Goal: Use online tool/utility: Utilize a website feature to perform a specific function

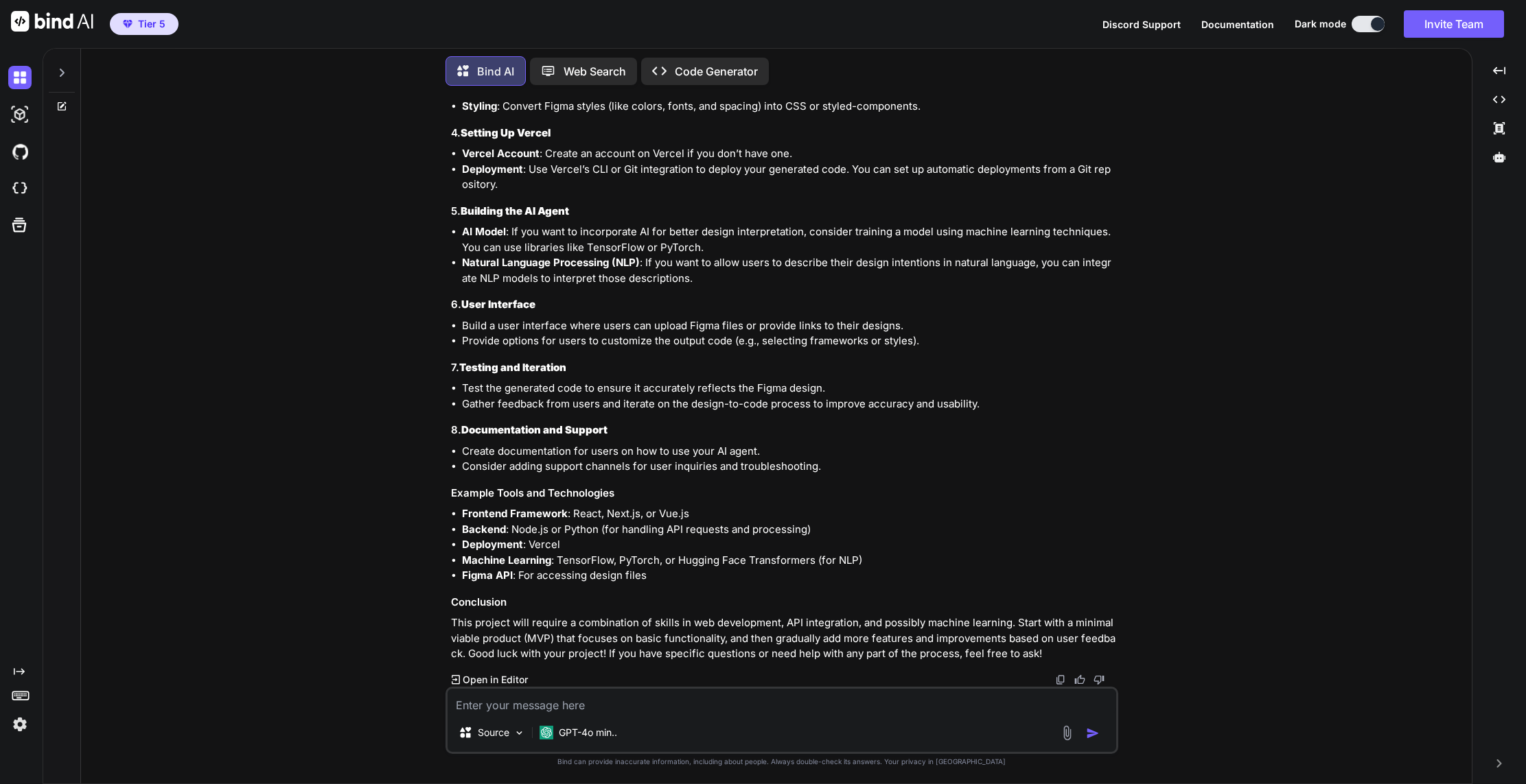
scroll to position [1828, 0]
click at [714, 74] on p "Code Generator" at bounding box center [716, 71] width 83 height 17
type textarea "x"
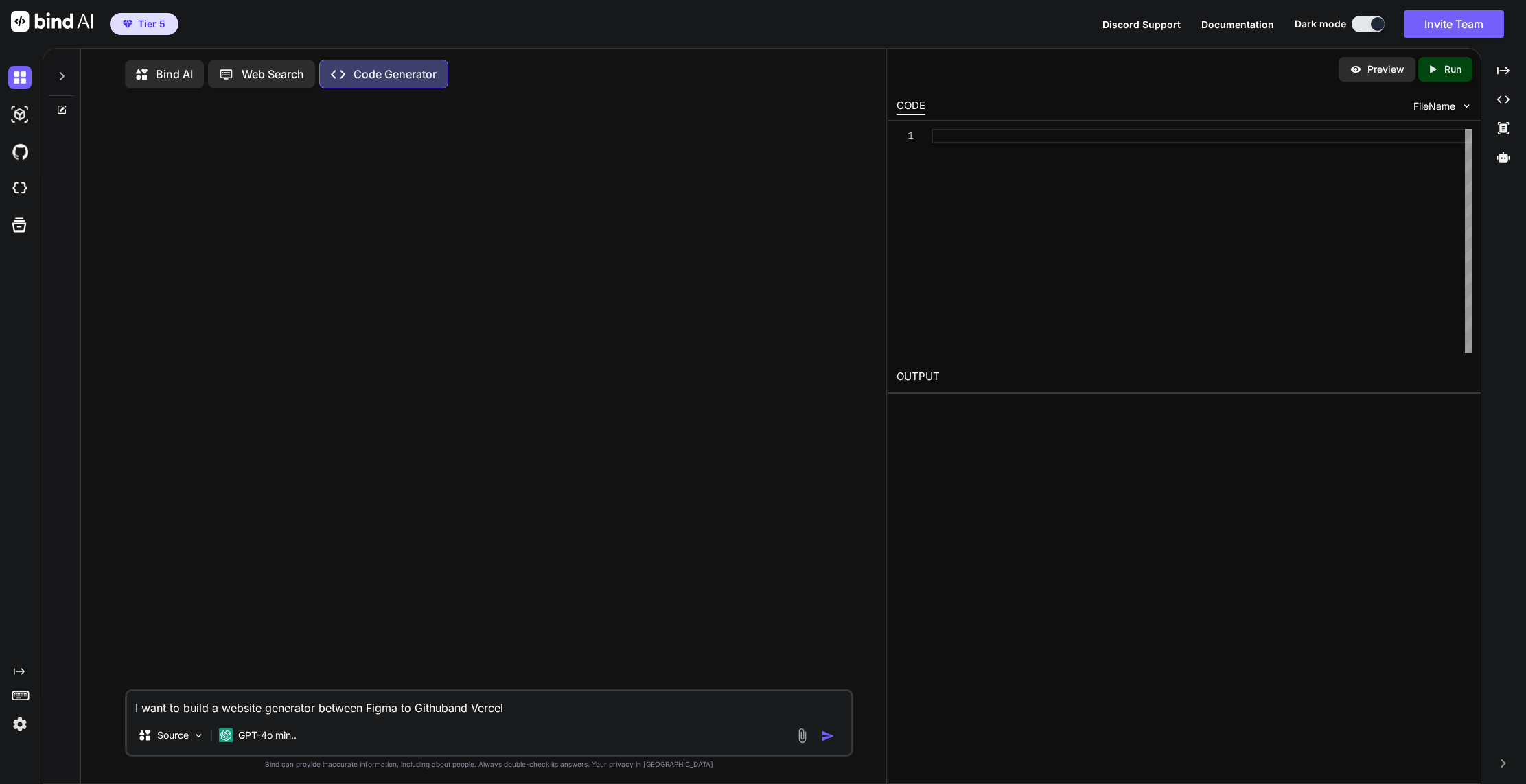
type textarea "I want to build a website generator between Figma to Github and Vercel"
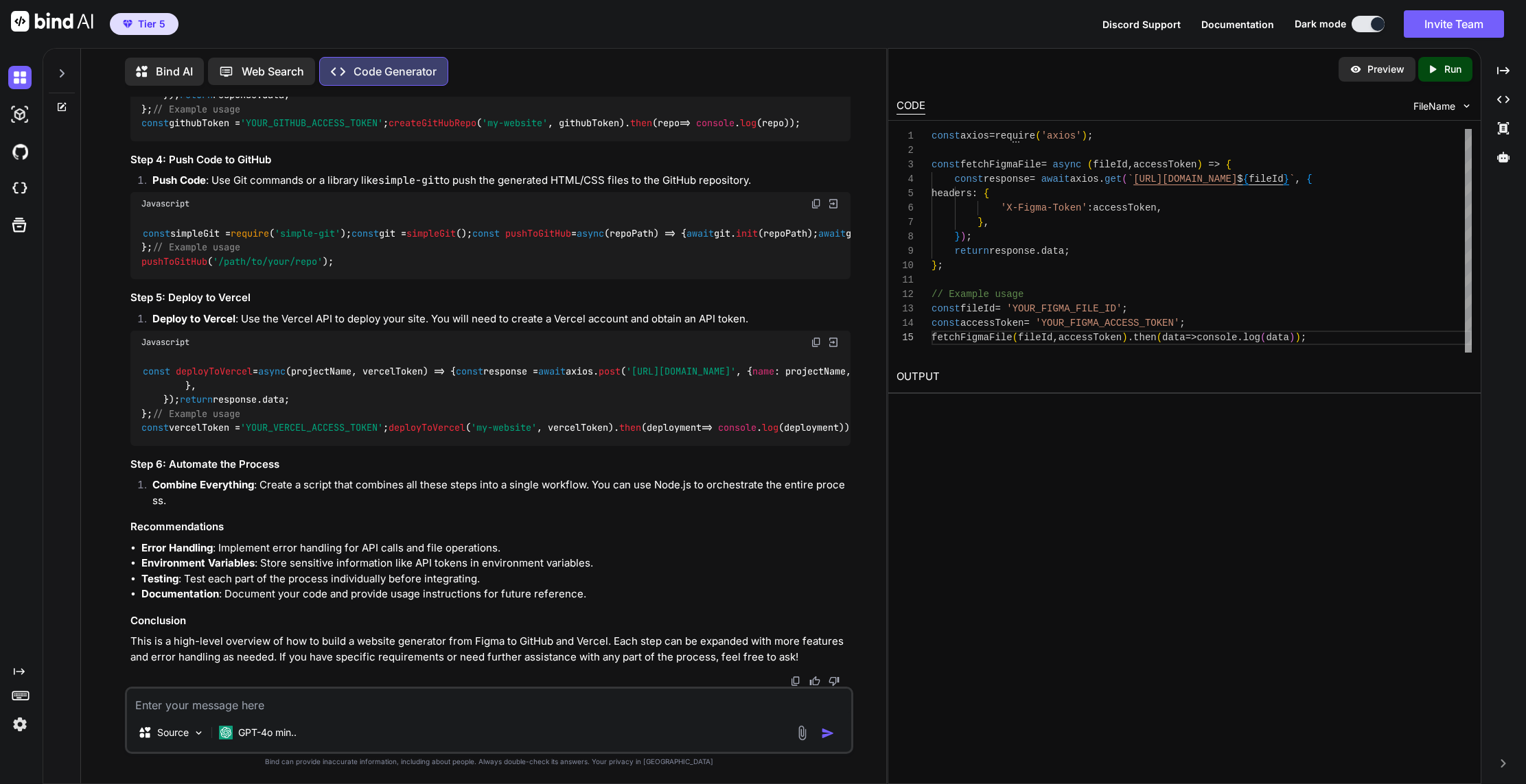
scroll to position [1263, 0]
type textarea "Translate this into an AI agent that can take code from Figma and publish to Ve…"
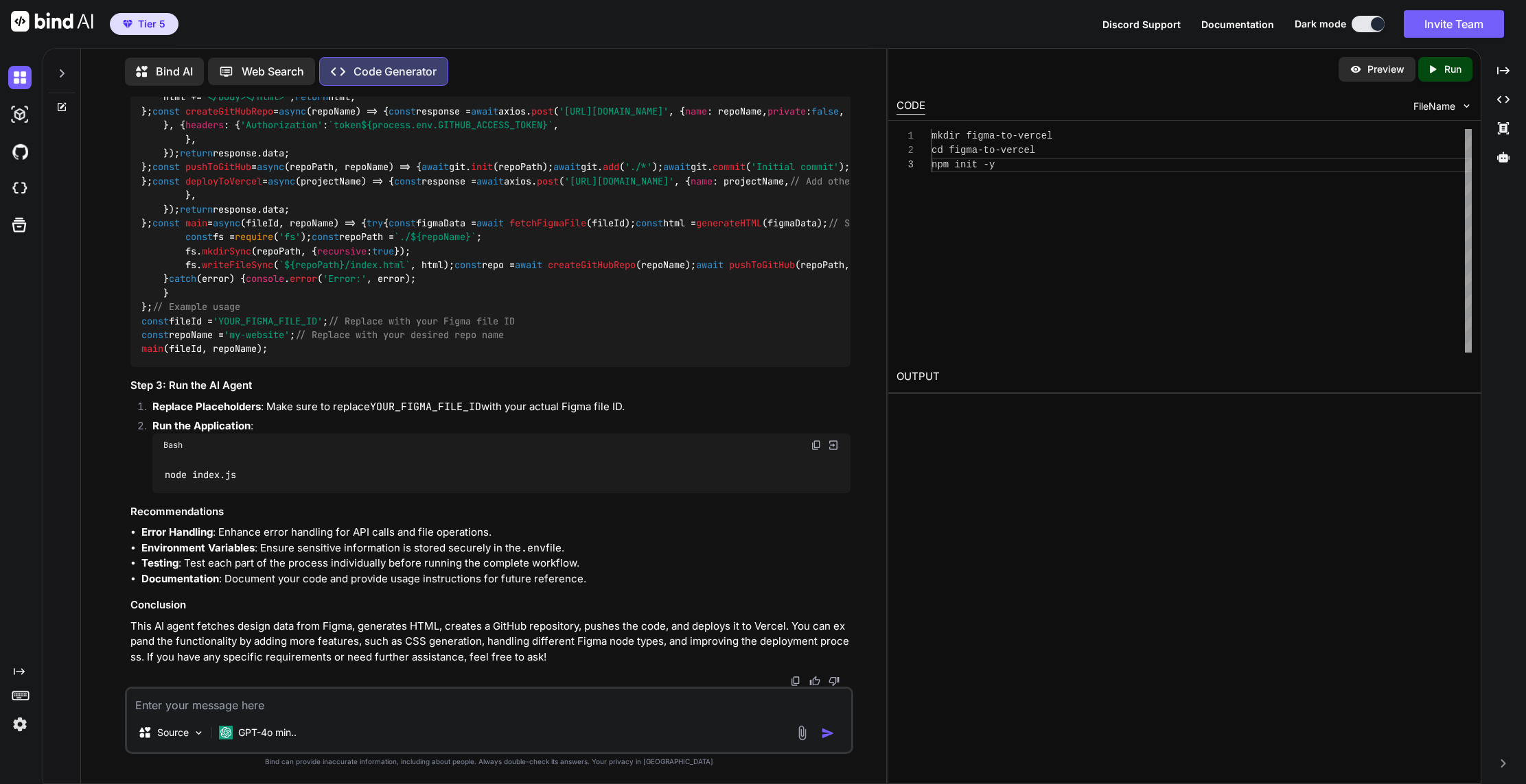
scroll to position [3295, 0]
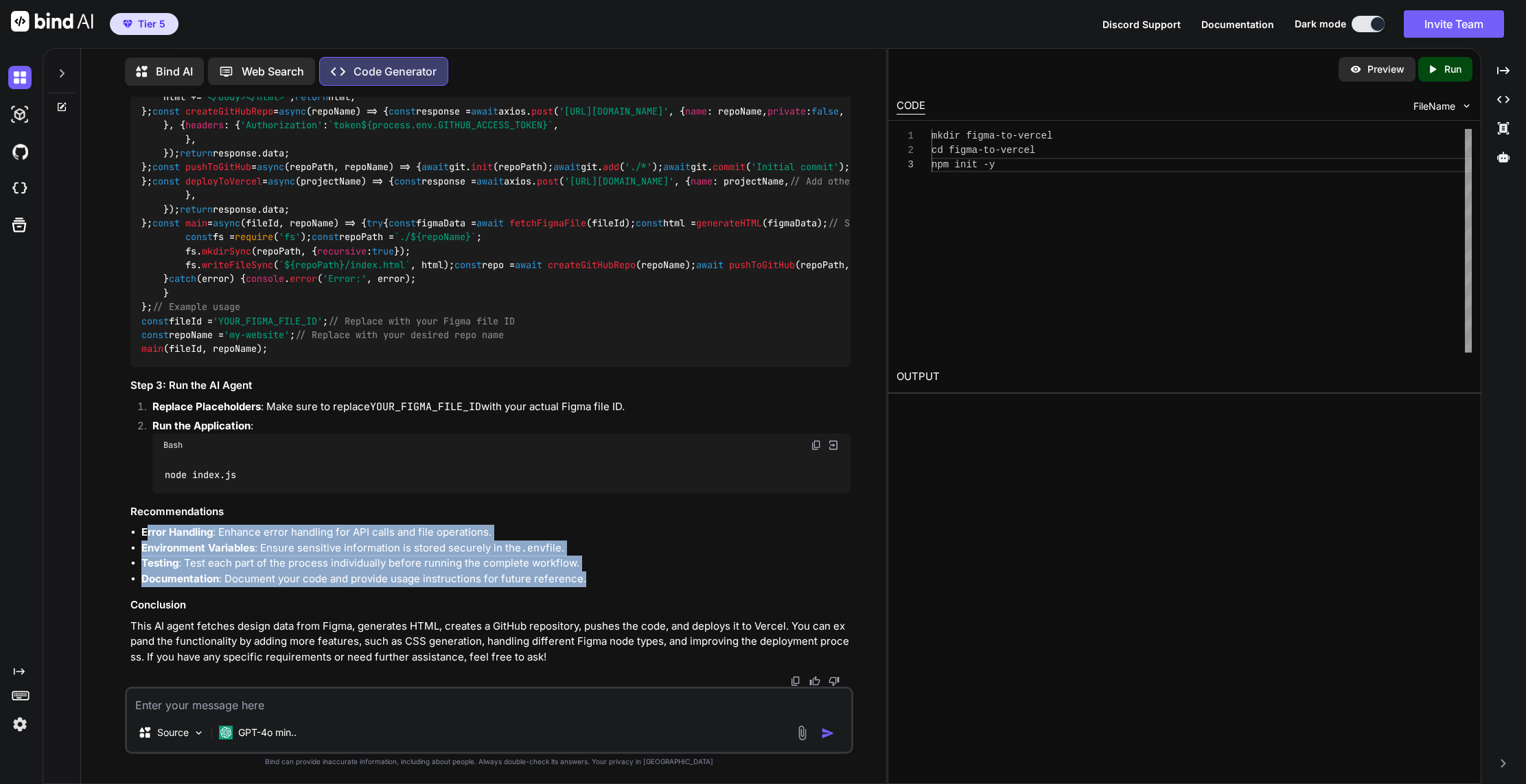
drag, startPoint x: 600, startPoint y: 581, endPoint x: 145, endPoint y: 532, distance: 457.6
click at [145, 532] on ul "Error Handling : Enhance error handling for API calls and file operations. Envi…" at bounding box center [490, 556] width 720 height 62
copy ul "rror Handling : Enhance error handling for API calls and file operations. Envir…"
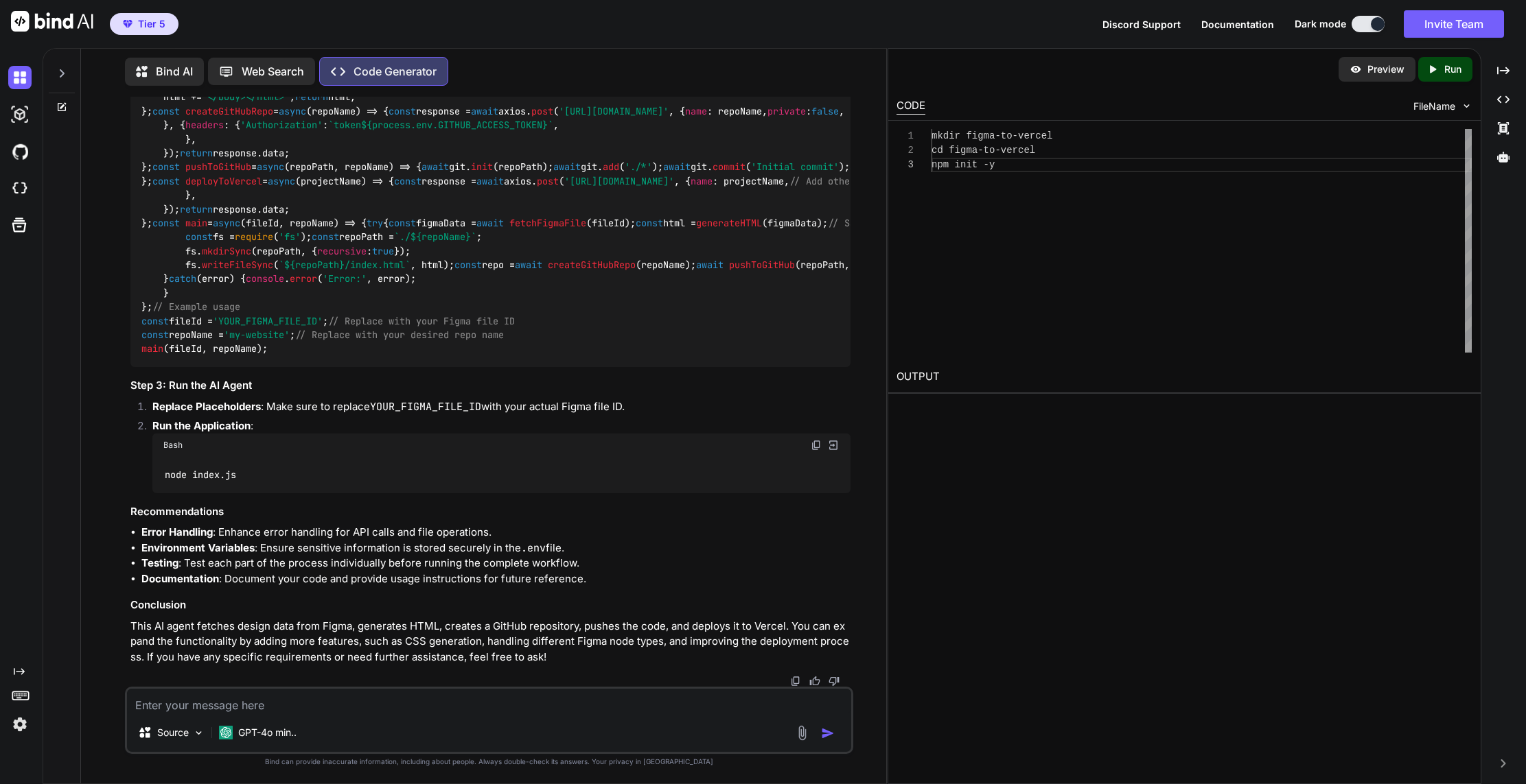
click at [175, 702] on textarea at bounding box center [489, 701] width 724 height 24
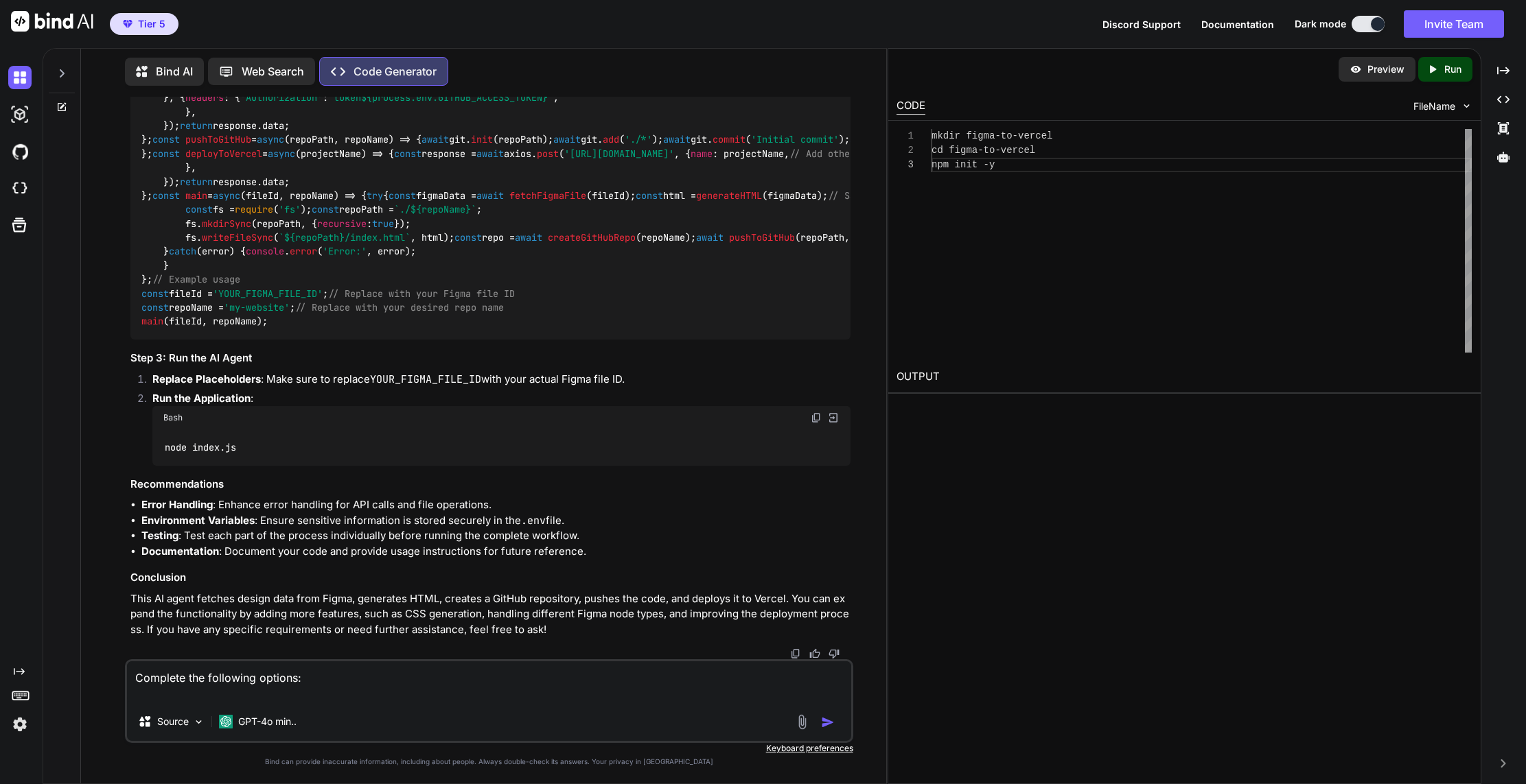
paste textarea "rror Handling: Enhance error handling for API calls and file operations. Enviro…"
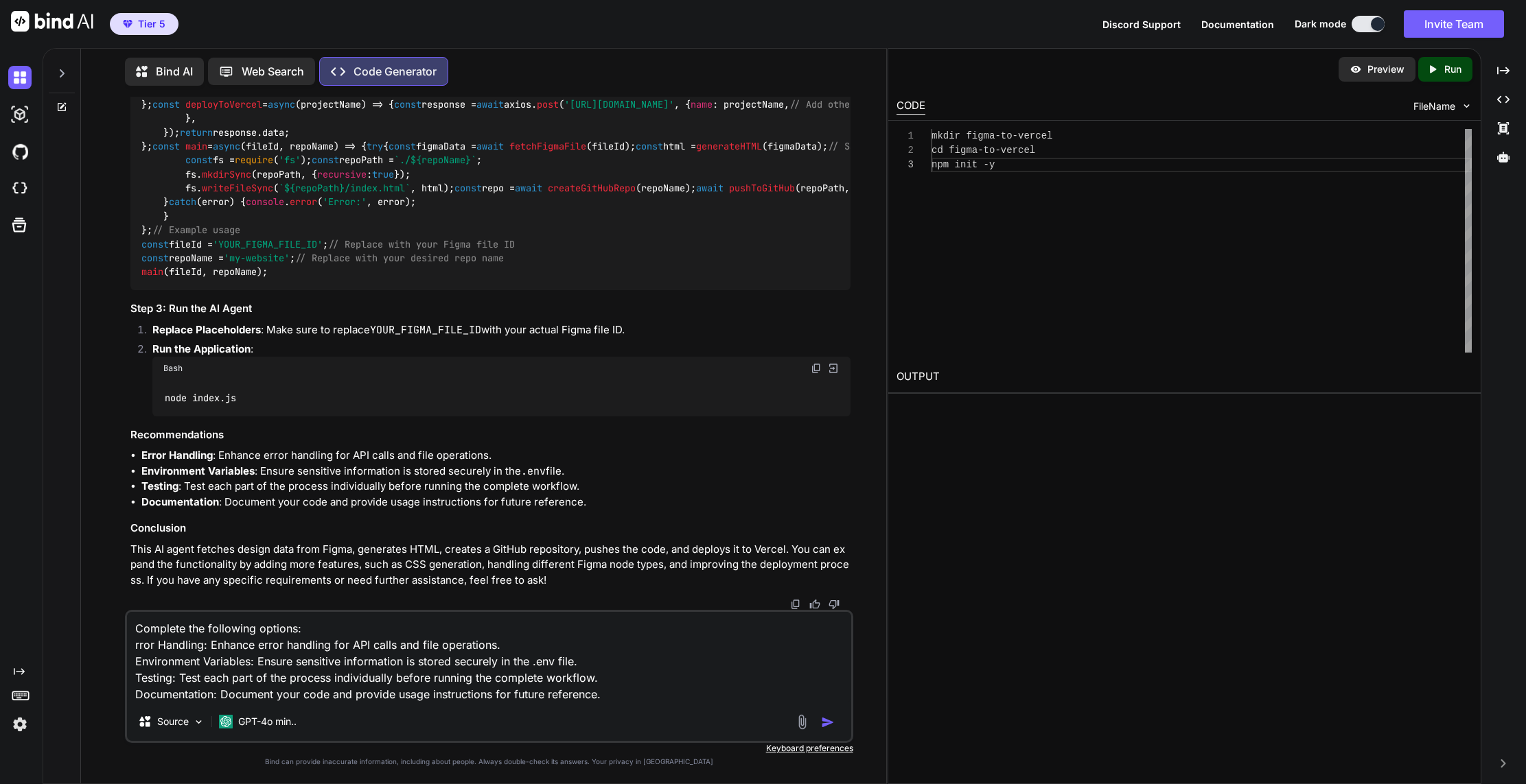
click at [137, 644] on textarea "Complete the following options: rror Handling: Enhance error handling for API c…" at bounding box center [489, 658] width 724 height 90
click at [607, 694] on textarea "Complete the following options: rEror Handling: Enhance error handling for API …" at bounding box center [489, 658] width 724 height 90
drag, startPoint x: 145, startPoint y: 641, endPoint x: 134, endPoint y: 642, distance: 11.0
click at [134, 642] on textarea "Complete the following options: rEror Handling: Enhance error handling for API …" at bounding box center [489, 658] width 724 height 90
click at [619, 689] on textarea "Complete the following options: Error Handling: Enhance error handling for API …" at bounding box center [489, 658] width 724 height 90
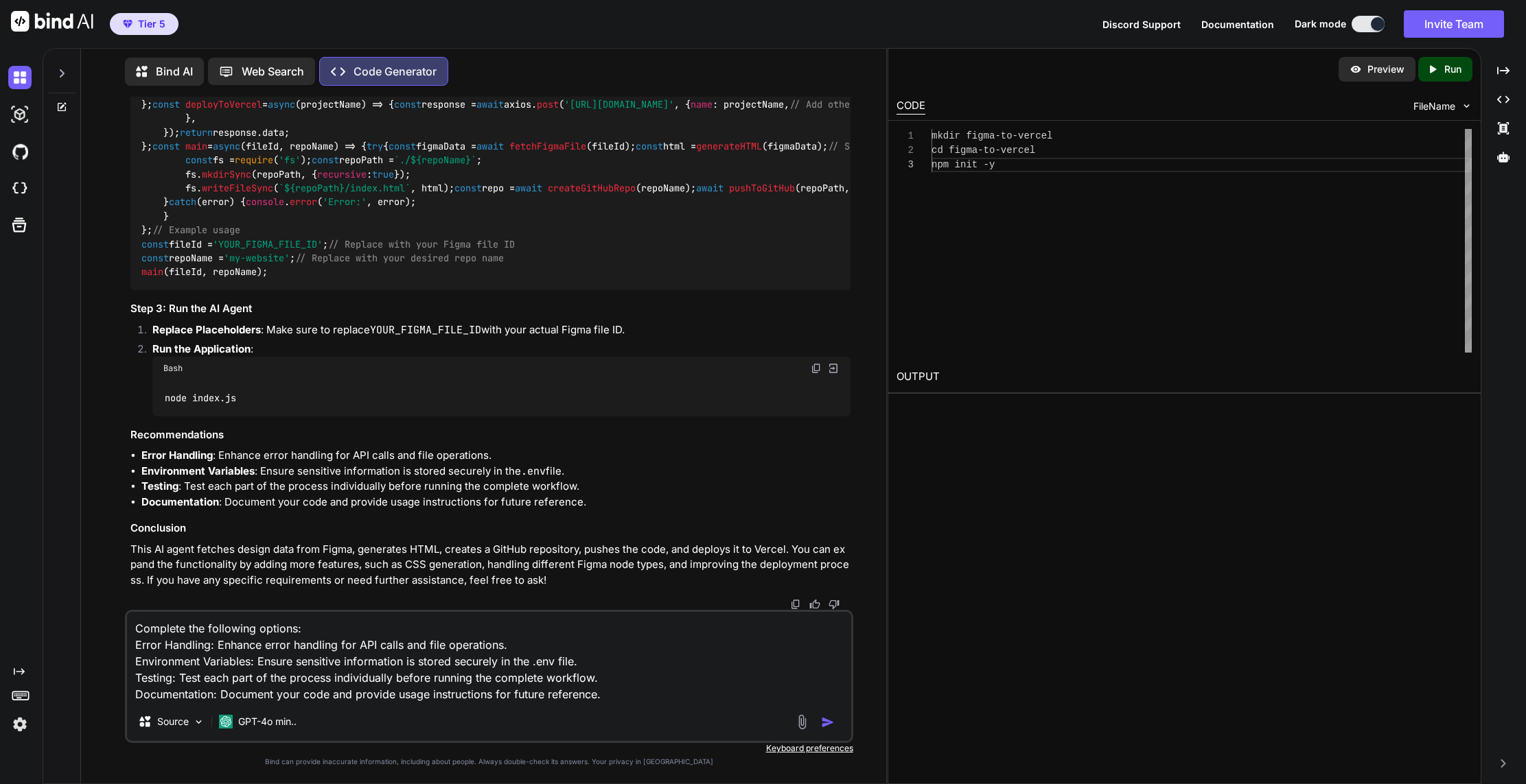
click at [619, 696] on textarea "Complete the following options: Error Handling: Enhance error handling for API …" at bounding box center [489, 658] width 724 height 90
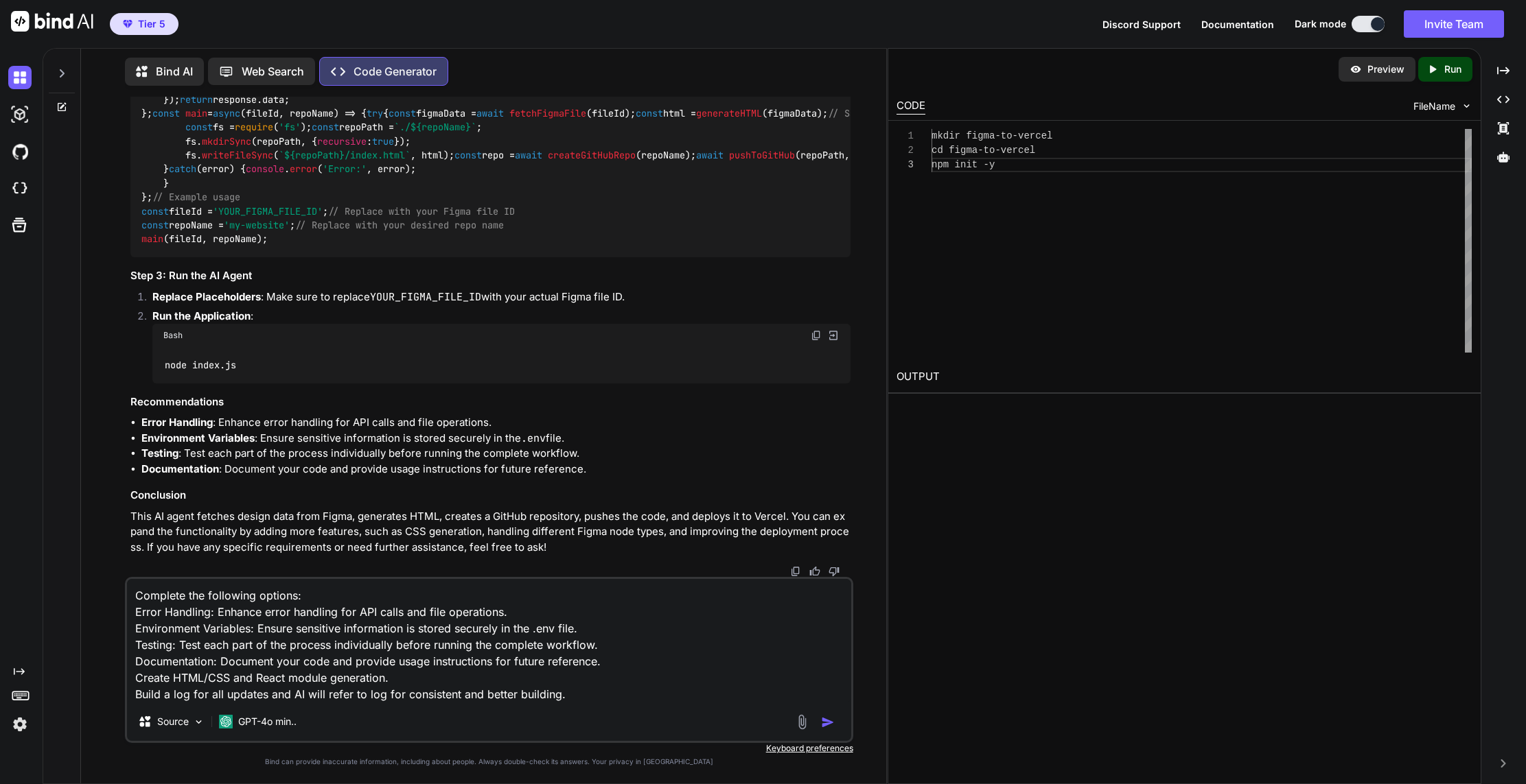
click at [599, 692] on textarea "Complete the following options: Error Handling: Enhance error handling for API …" at bounding box center [489, 640] width 724 height 123
click at [558, 697] on textarea "Complete the following options: Error Handling: Enhance error handling for API …" at bounding box center [489, 640] width 724 height 123
click at [617, 694] on textarea "Complete the following options: Error Handling: Enhance error handling for API …" at bounding box center [489, 640] width 724 height 123
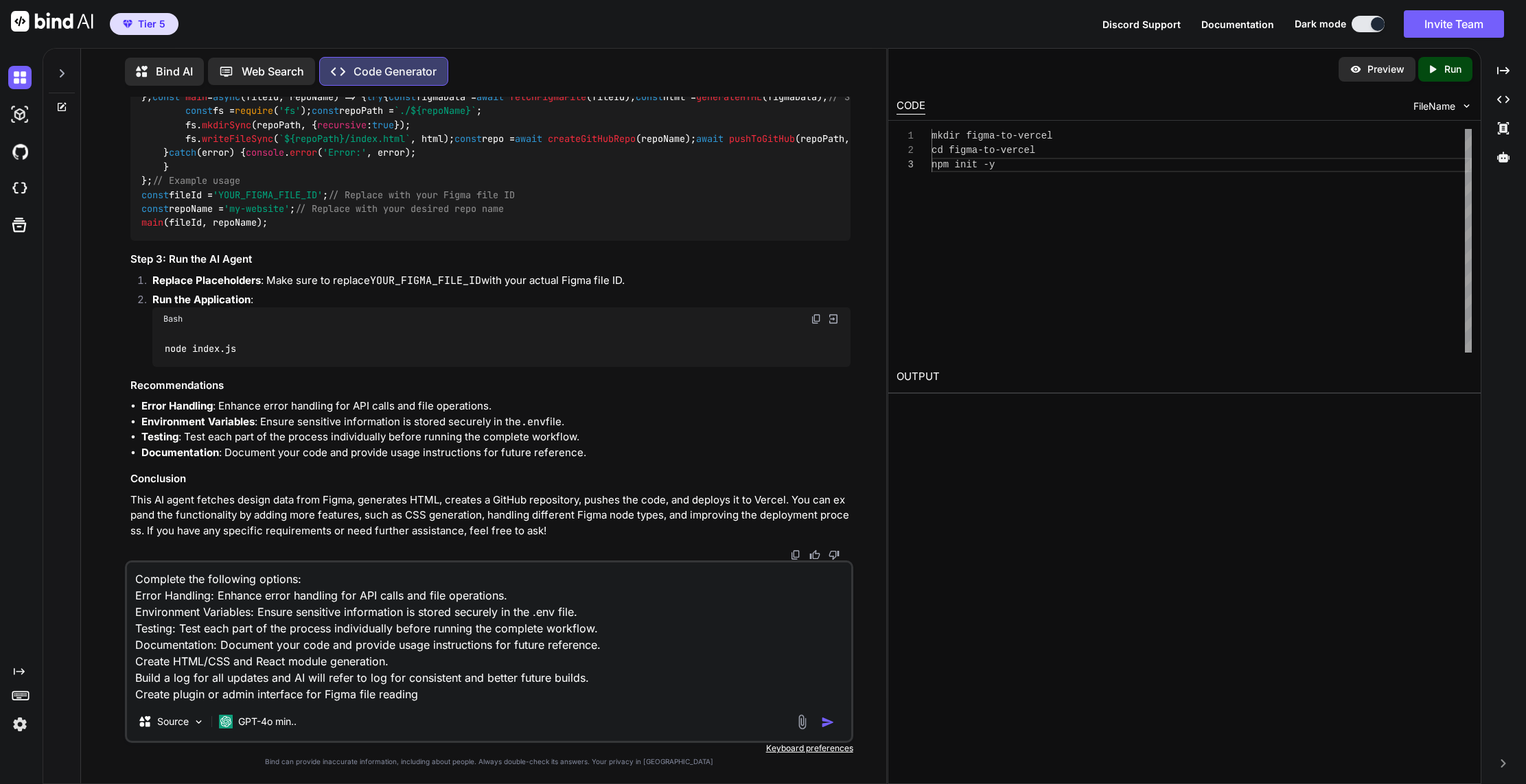
type textarea "Complete the following options: Error Handling: Enhance error handling for API …"
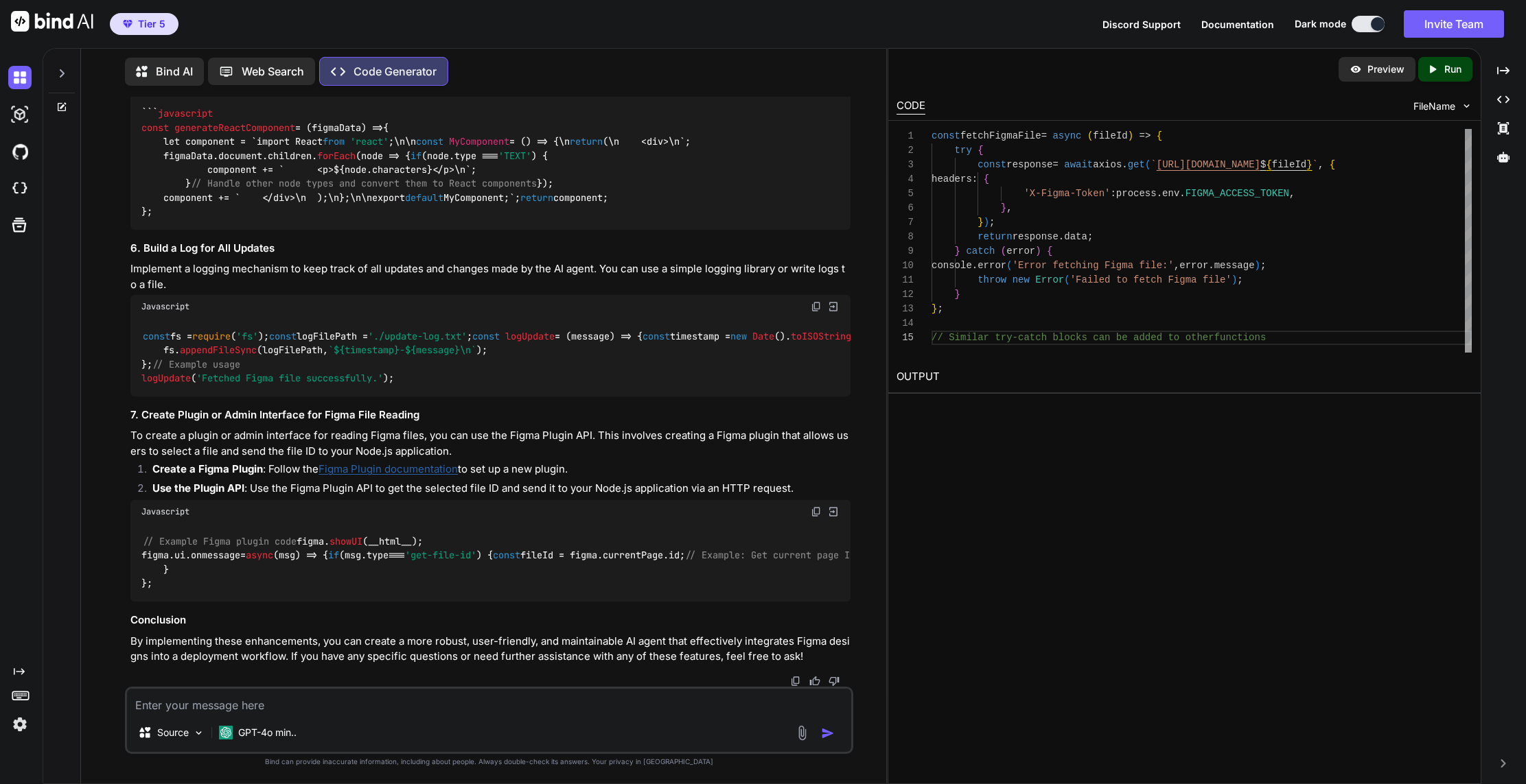
scroll to position [5307, 0]
click at [564, 701] on textarea at bounding box center [489, 701] width 724 height 24
type textarea "Share full code files for deployment"
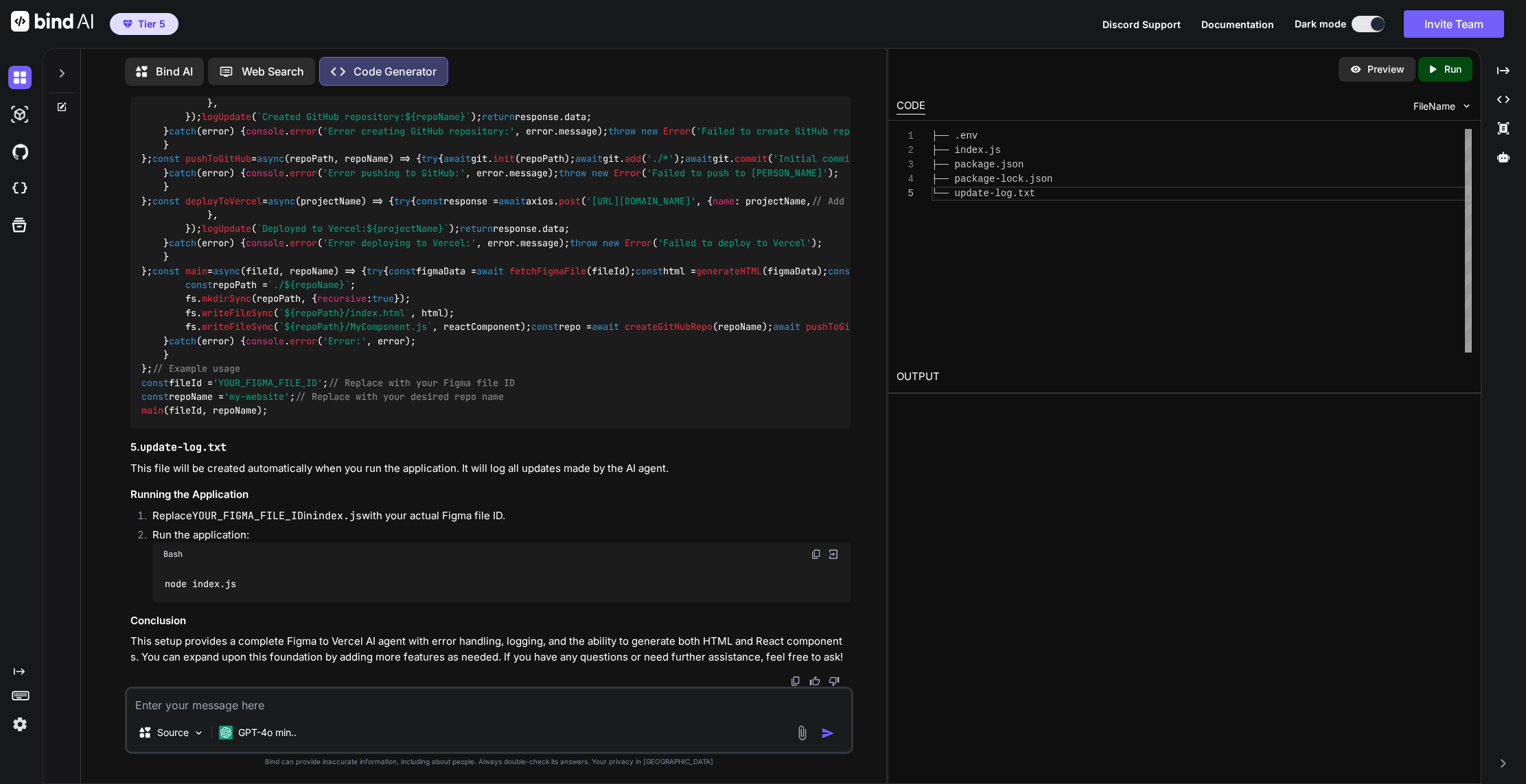
scroll to position [5868, 0]
